Goal: Information Seeking & Learning: Learn about a topic

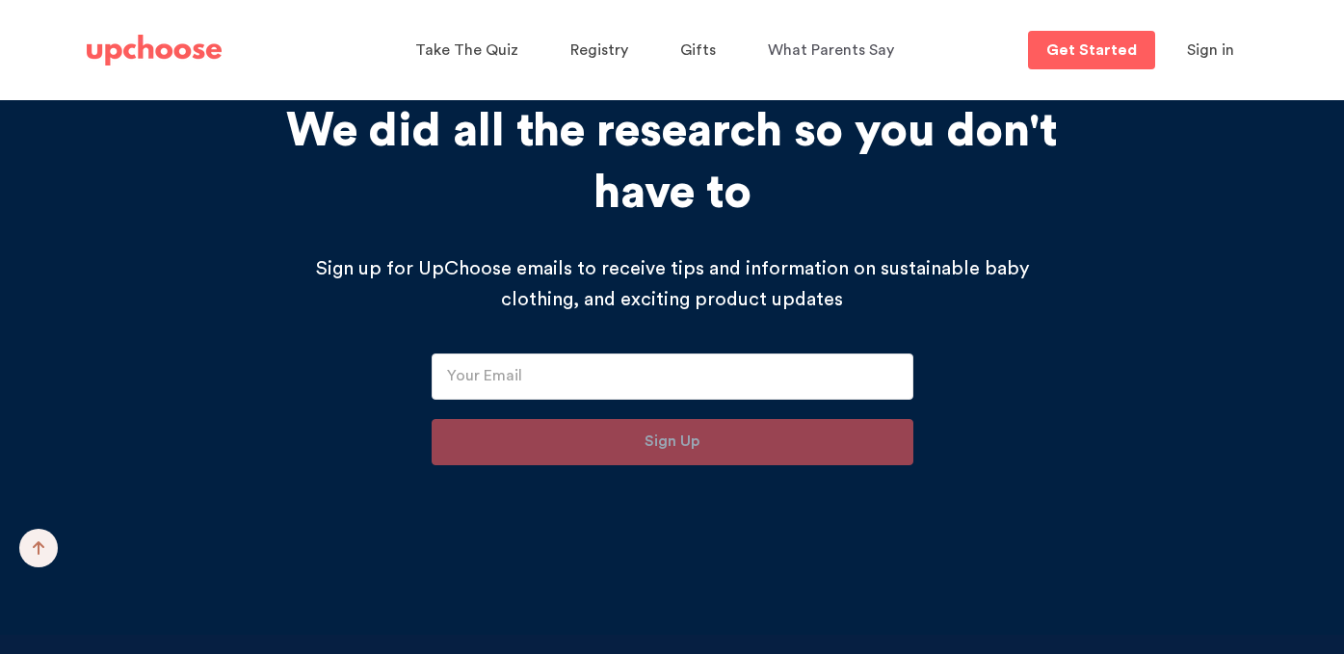
scroll to position [20060, 0]
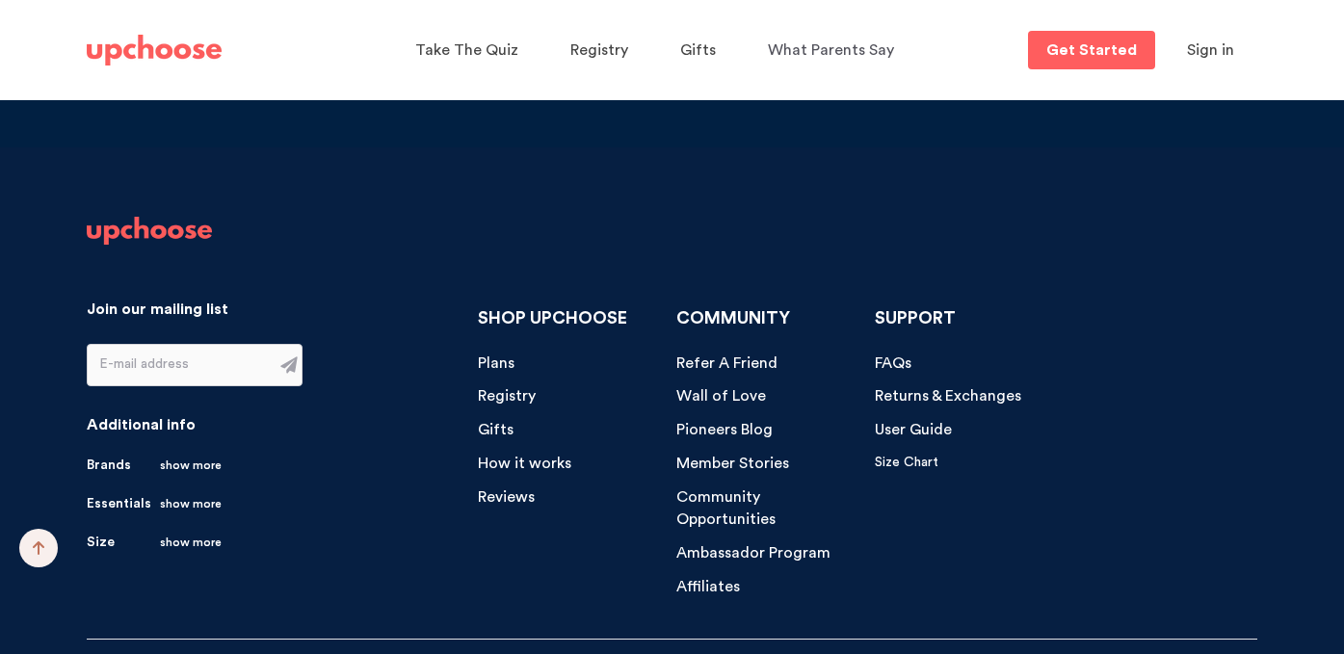
click at [490, 355] on span "Plans" at bounding box center [496, 362] width 37 height 15
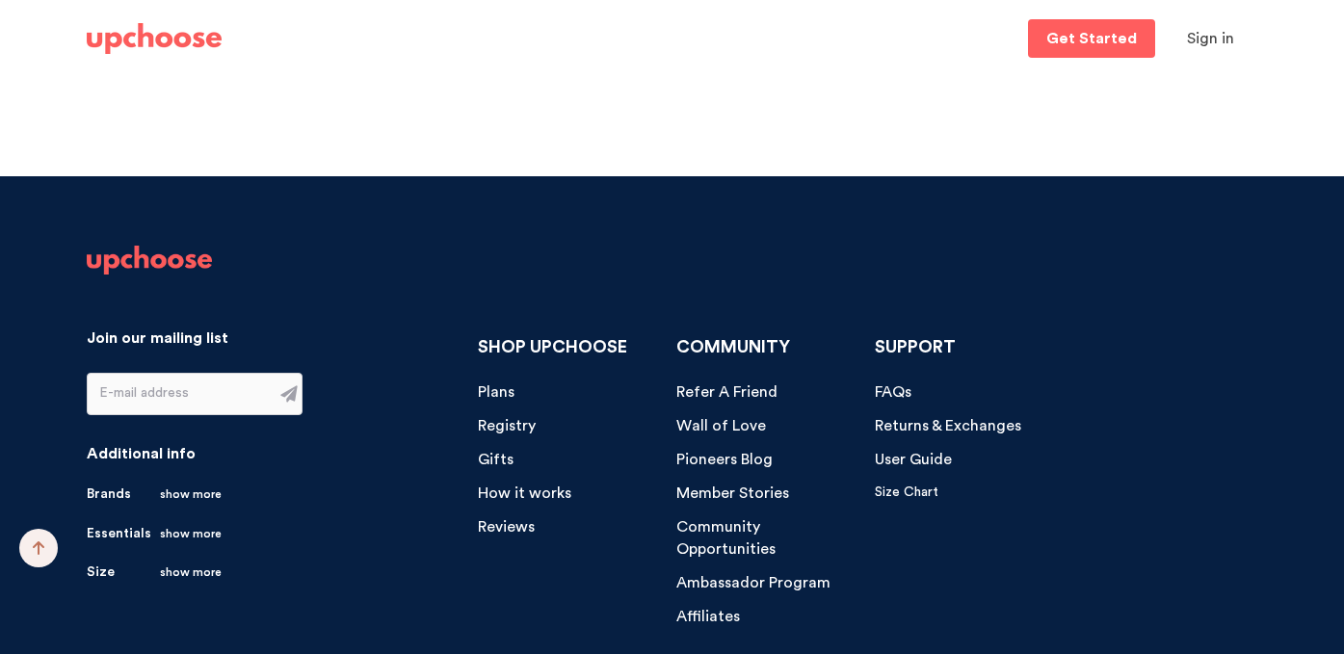
scroll to position [4843, 0]
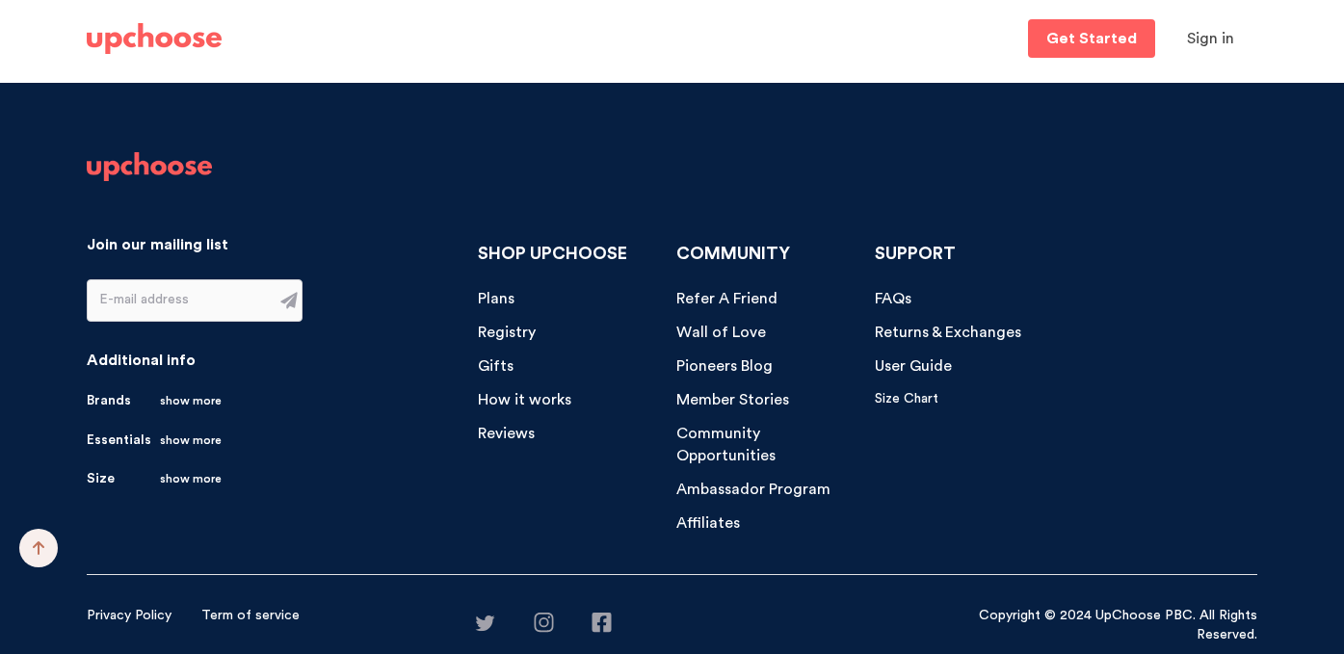
click at [897, 297] on span "FAQs" at bounding box center [893, 298] width 37 height 15
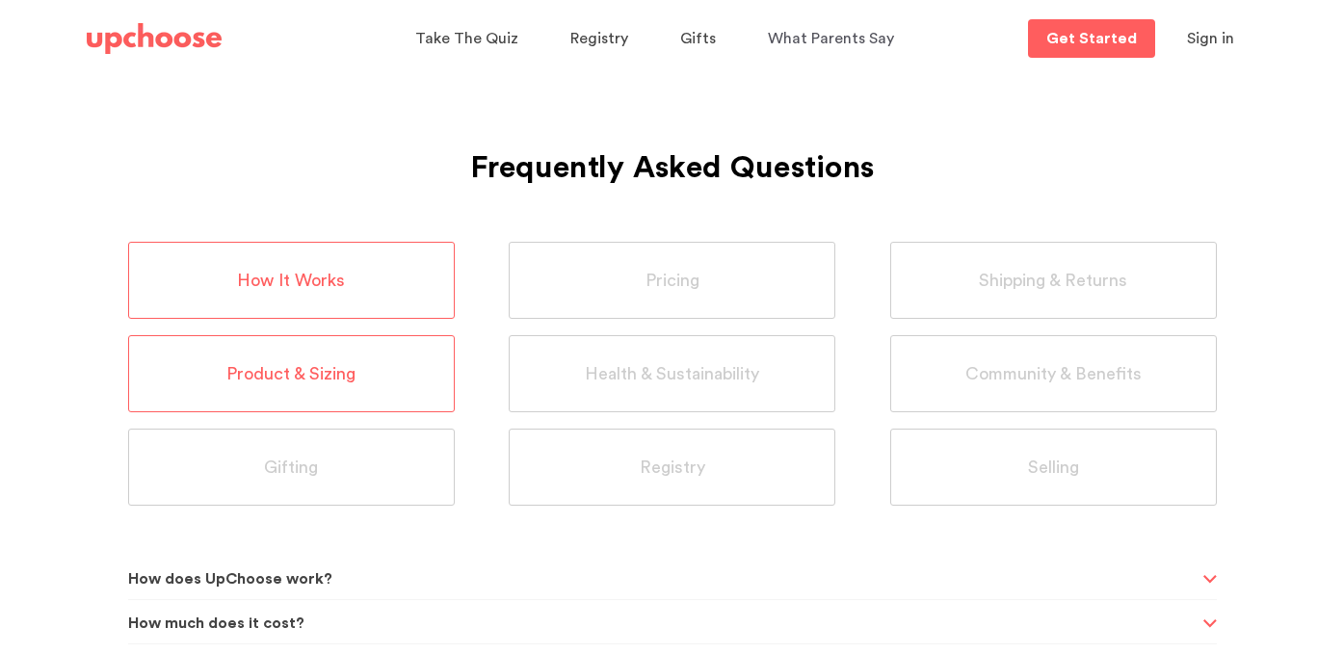
click at [319, 361] on div "Product & Sizing" at bounding box center [291, 373] width 327 height 77
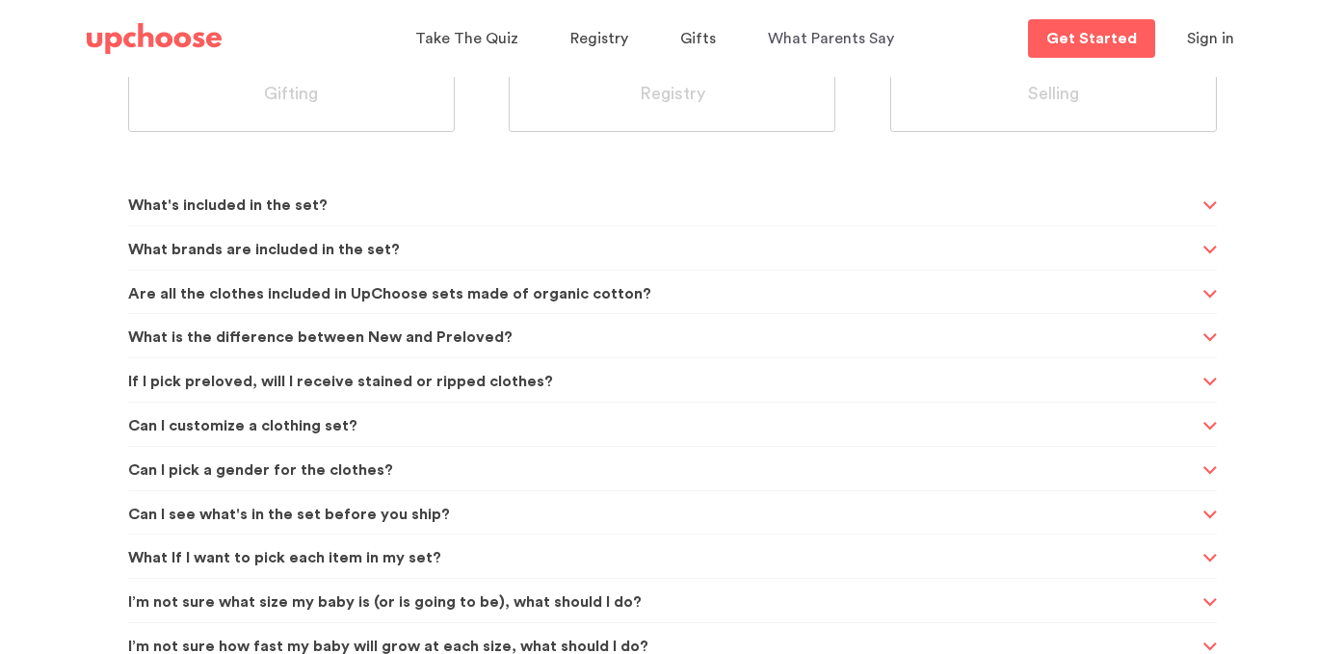
scroll to position [475, 0]
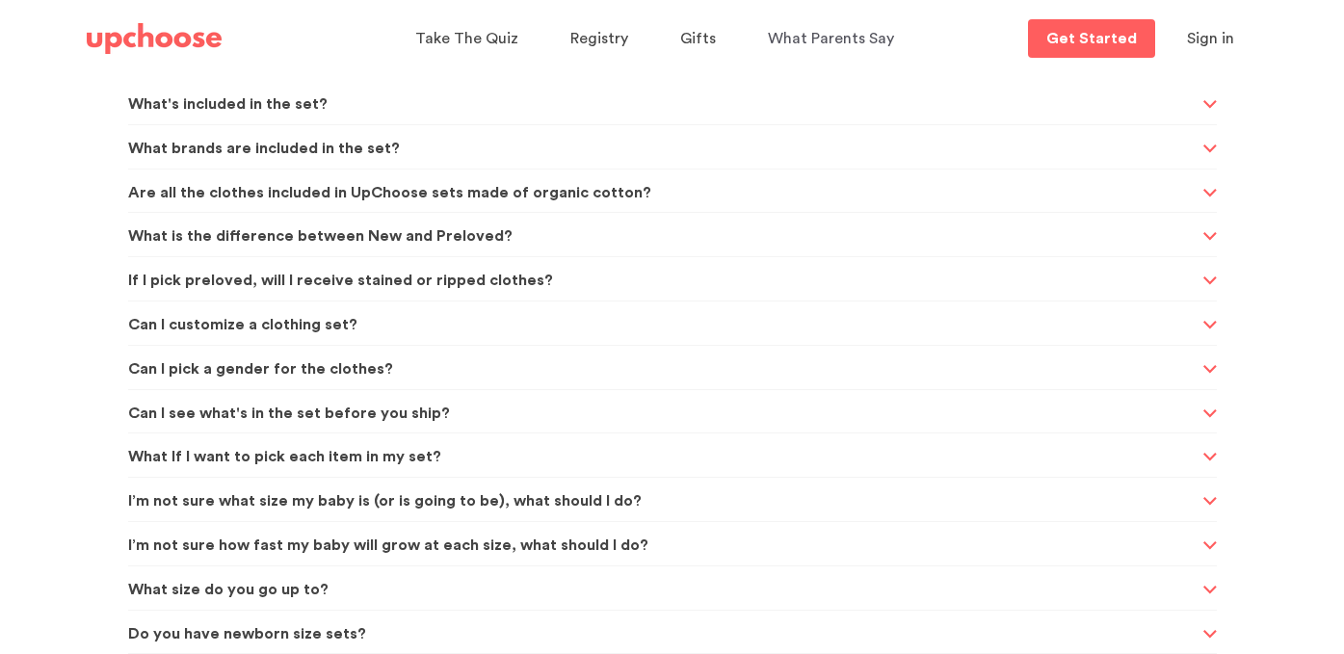
click at [449, 371] on span "Can I pick a gender for the clothes?" at bounding box center [662, 369] width 1069 height 47
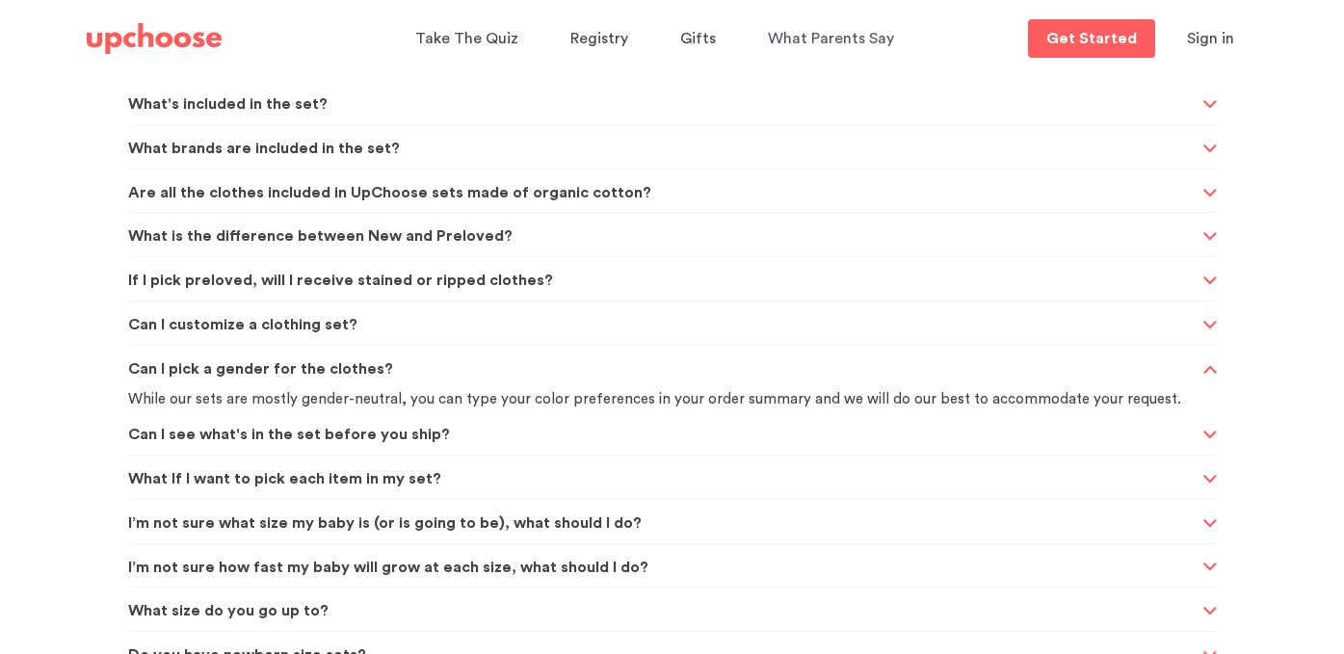
click at [491, 527] on span "I’m not sure what size my baby is (or is going to be), what should I do?" at bounding box center [662, 523] width 1069 height 47
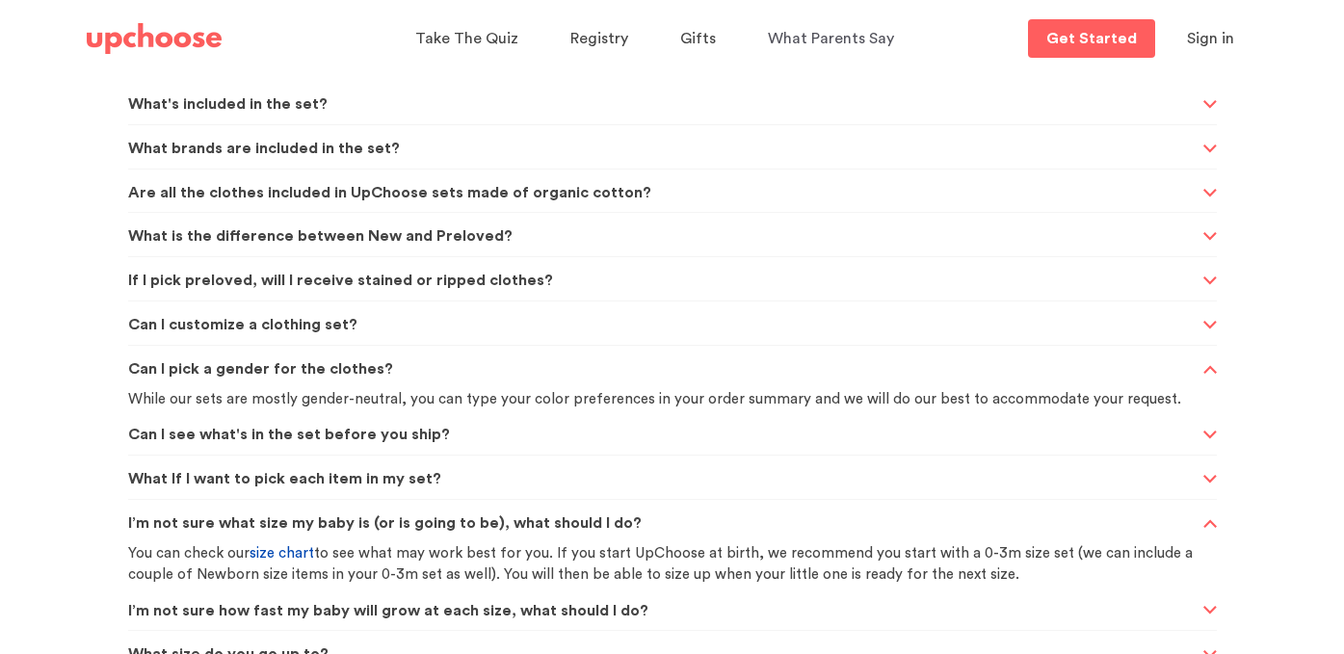
click at [293, 557] on span "size chart" at bounding box center [281, 553] width 65 height 14
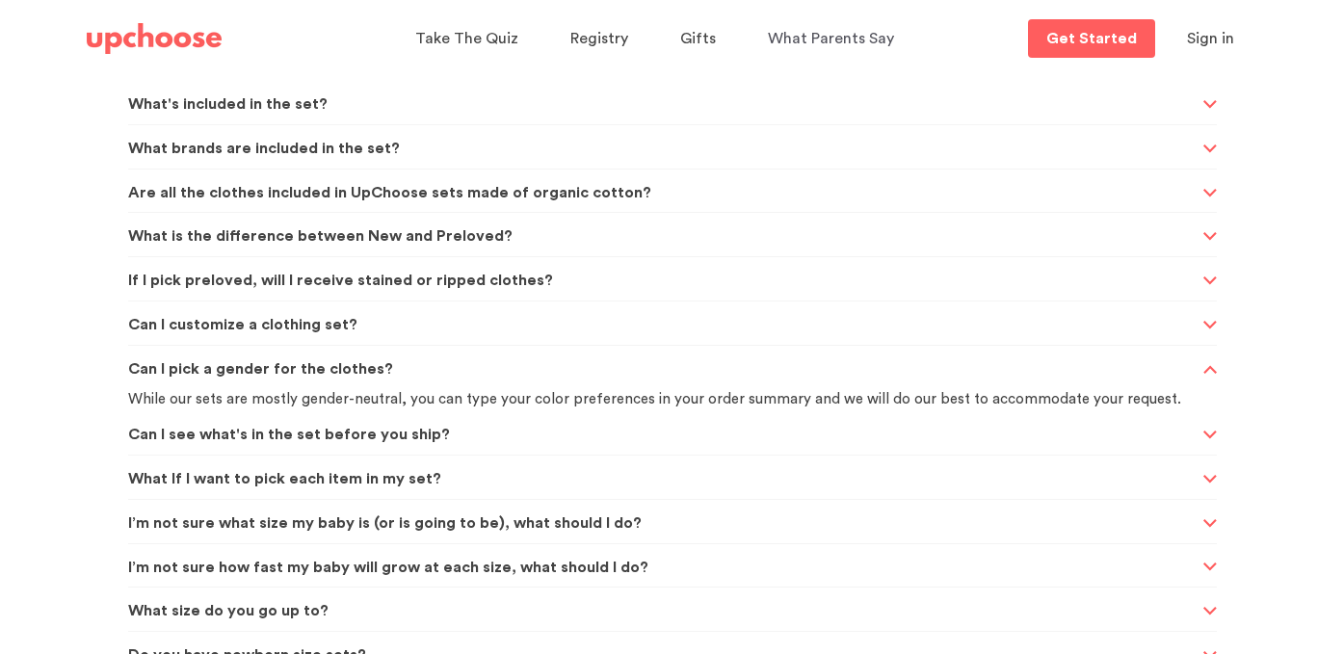
scroll to position [559, 0]
